Goal: Task Accomplishment & Management: Manage account settings

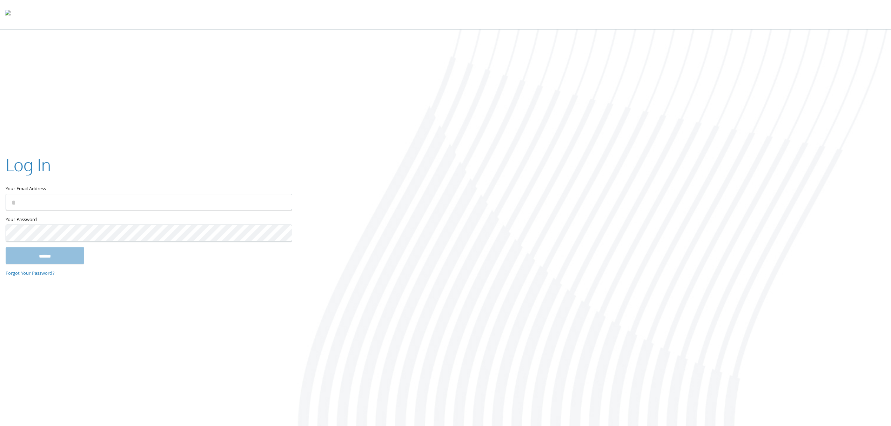
type input "**********"
click at [63, 261] on input "******" at bounding box center [45, 255] width 79 height 17
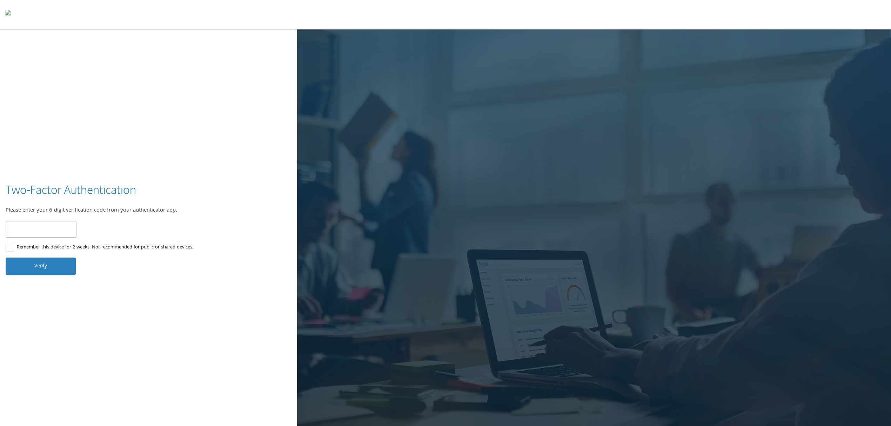
click at [37, 232] on input "number" at bounding box center [41, 229] width 71 height 16
type input "******"
